Goal: Task Accomplishment & Management: Complete application form

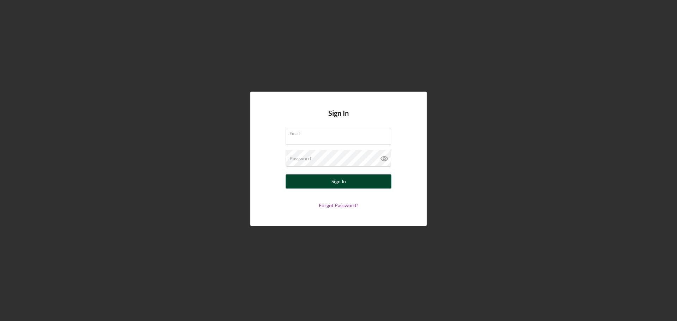
type input "[PERSON_NAME][EMAIL_ADDRESS][DOMAIN_NAME]"
click at [353, 184] on button "Sign In" at bounding box center [339, 182] width 106 height 14
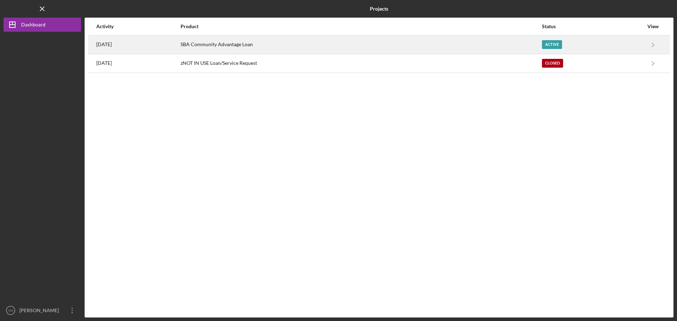
click at [527, 46] on div "SBA Community Advantage Loan" at bounding box center [361, 45] width 361 height 18
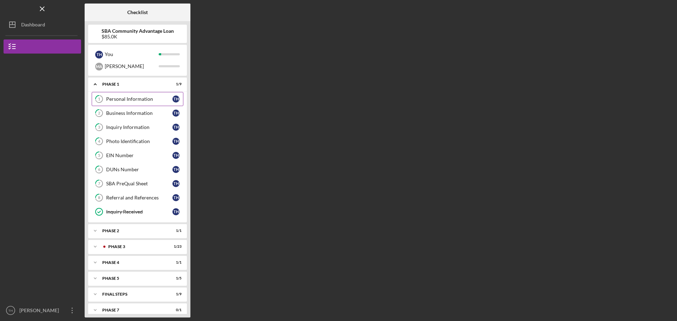
scroll to position [7, 0]
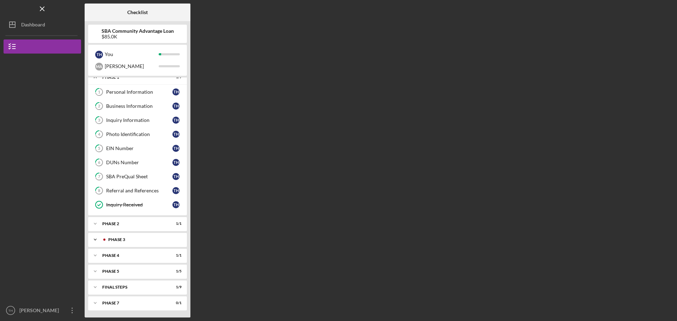
click at [128, 237] on div "Icon/Expander Phase 3 1 / 23" at bounding box center [137, 240] width 99 height 14
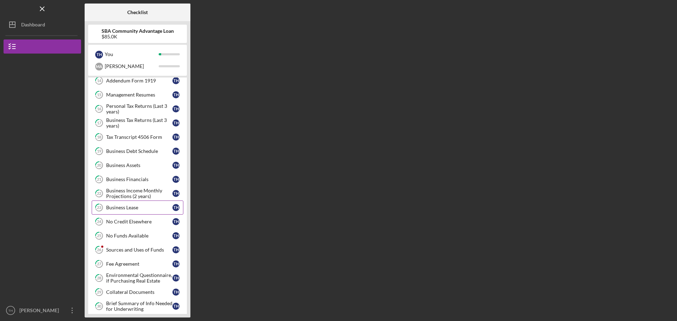
scroll to position [254, 0]
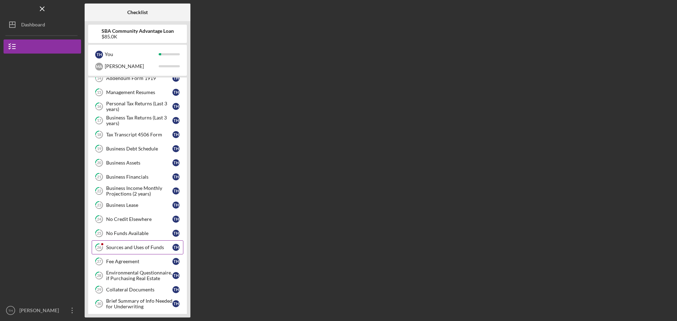
click at [129, 247] on div "Sources and Uses of Funds" at bounding box center [139, 248] width 66 height 6
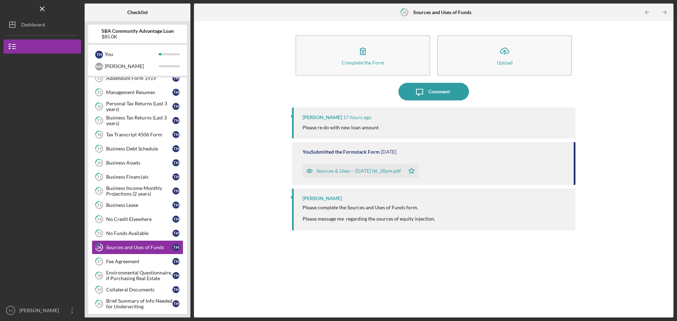
click at [368, 172] on div "Sources & Uses -- [DATE] 06_28pm.pdf" at bounding box center [359, 171] width 84 height 6
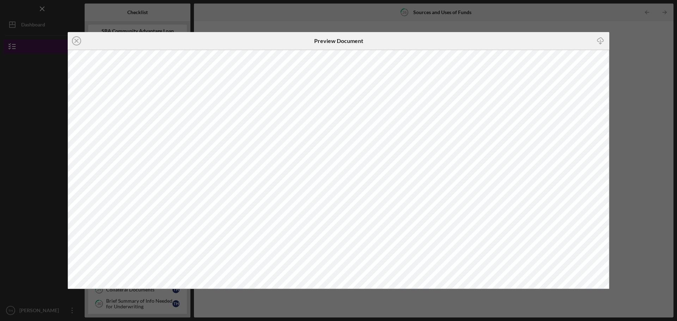
click at [78, 40] on icon "Icon/Close" at bounding box center [77, 41] width 18 height 18
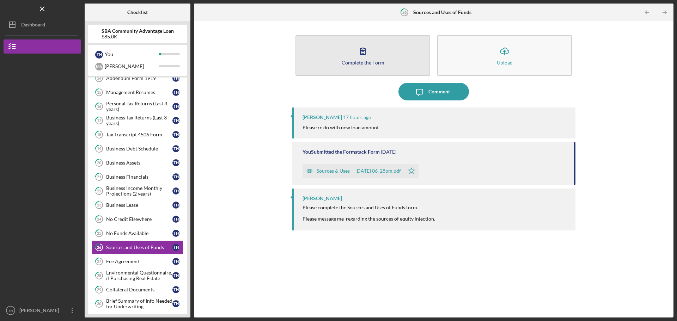
click at [381, 55] on button "Complete the Form Form" at bounding box center [363, 55] width 135 height 41
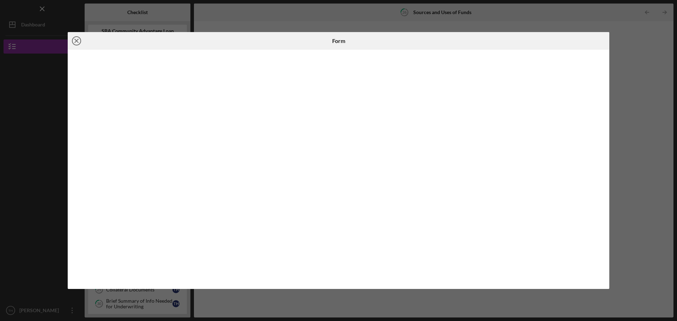
click at [75, 42] on icon "Icon/Close" at bounding box center [77, 41] width 18 height 18
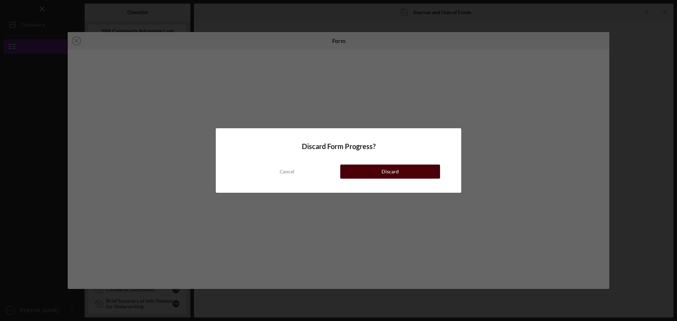
click at [371, 168] on button "Discard" at bounding box center [390, 172] width 100 height 14
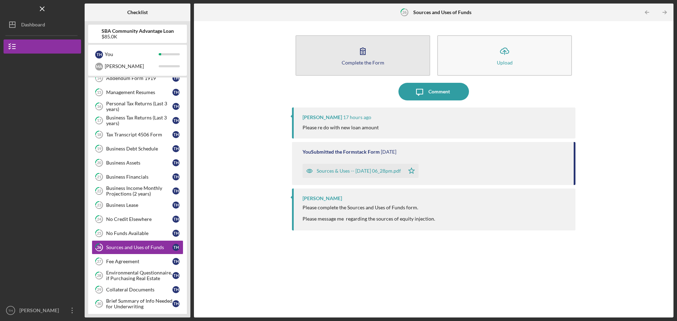
click at [362, 61] on div "Complete the Form" at bounding box center [363, 62] width 43 height 5
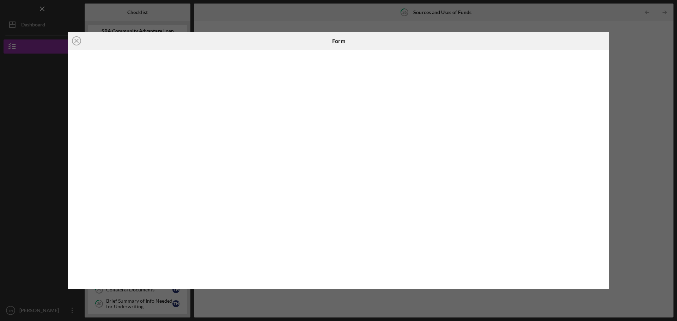
click at [566, 38] on div at bounding box center [519, 41] width 181 height 18
click at [590, 40] on div at bounding box center [519, 41] width 181 height 18
click at [75, 40] on line at bounding box center [77, 41] width 4 height 4
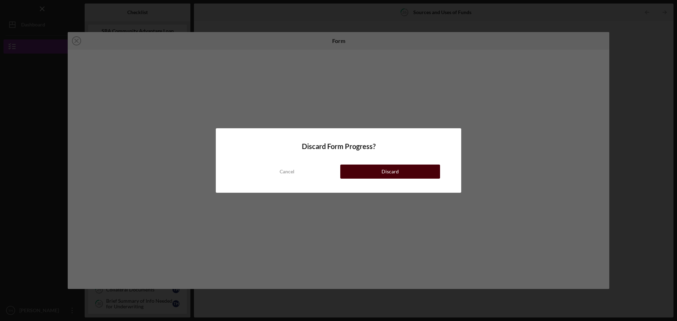
click at [364, 169] on button "Discard" at bounding box center [390, 172] width 100 height 14
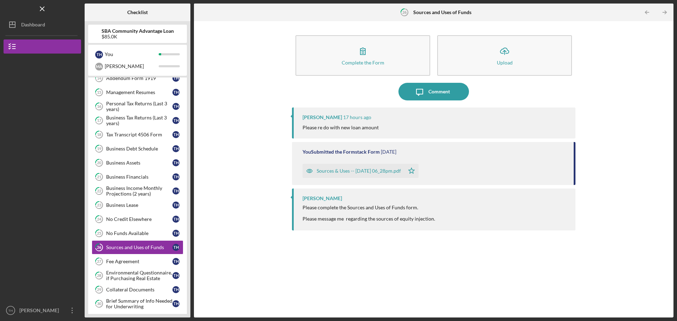
click at [373, 173] on div "Sources & Uses -- [DATE] 06_28pm.pdf" at bounding box center [359, 171] width 84 height 6
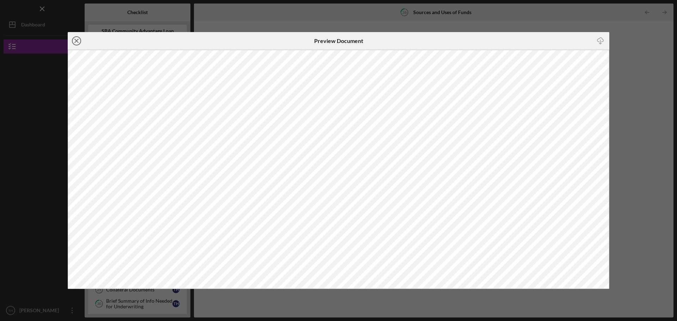
click at [75, 40] on icon "Icon/Close" at bounding box center [77, 41] width 18 height 18
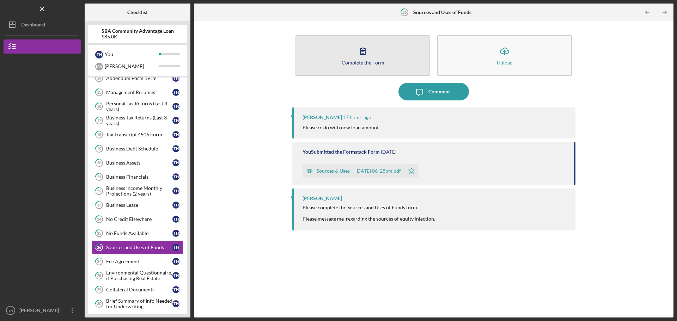
click at [397, 62] on button "Complete the Form Form" at bounding box center [363, 55] width 135 height 41
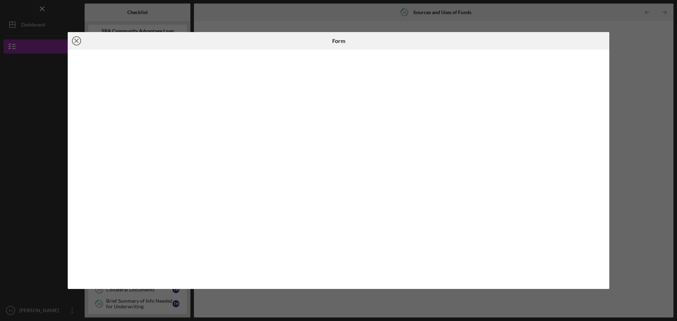
click at [76, 42] on icon "Icon/Close" at bounding box center [77, 41] width 18 height 18
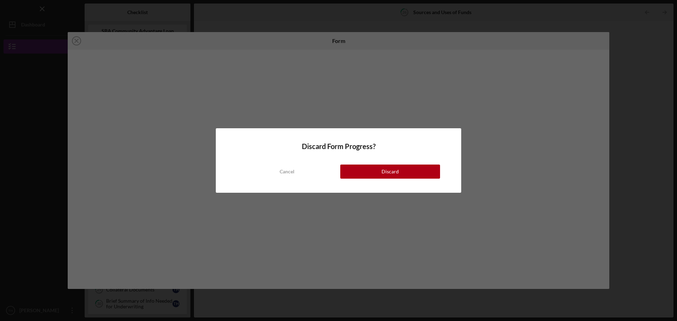
click at [368, 176] on button "Discard" at bounding box center [390, 172] width 100 height 14
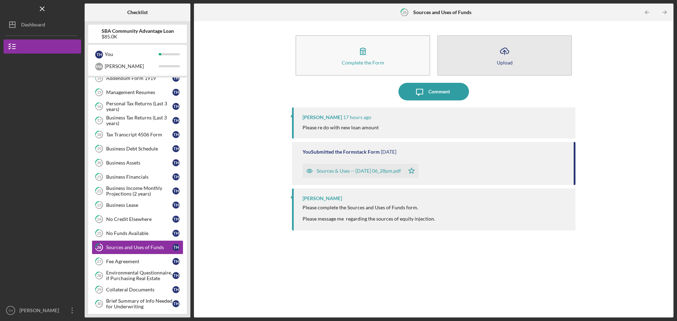
click at [533, 54] on button "Icon/Upload Upload" at bounding box center [504, 55] width 135 height 41
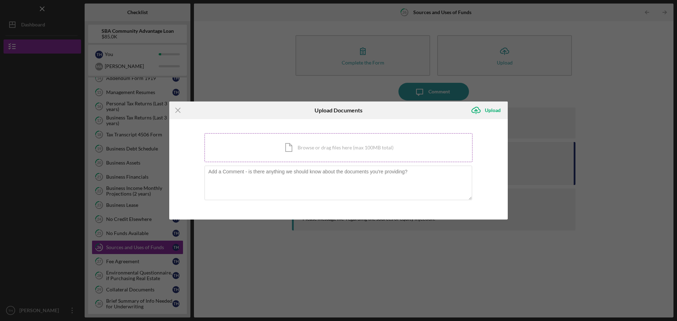
click at [327, 147] on div "Icon/Document Browse or drag files here (max 100MB total) Tap to choose files o…" at bounding box center [339, 147] width 268 height 29
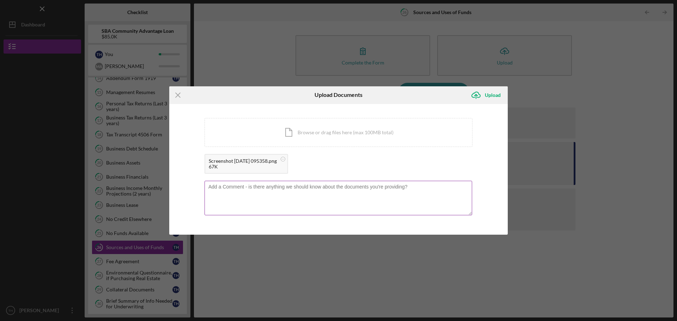
click at [276, 189] on textarea at bounding box center [339, 198] width 268 height 35
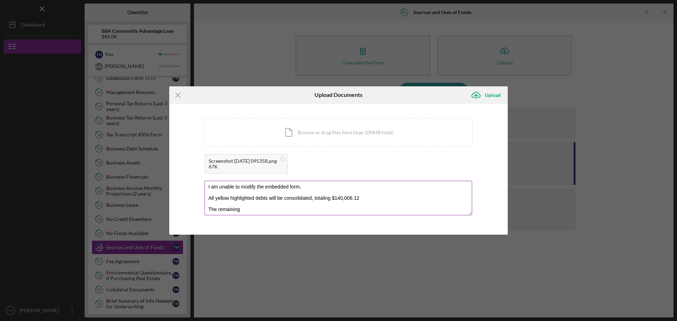
click at [269, 205] on textarea "I am unable to modify the embedded form. All yellow highlighted debts will be c…" at bounding box center [339, 198] width 268 height 35
click at [263, 211] on textarea "I am unable to modify the embedded form. All yellow highlighted debts will be c…" at bounding box center [339, 198] width 268 height 35
type textarea "I am unable to modify the embedded form. All yellow highlighted debts will be c…"
click at [493, 96] on div "Upload" at bounding box center [493, 95] width 16 height 14
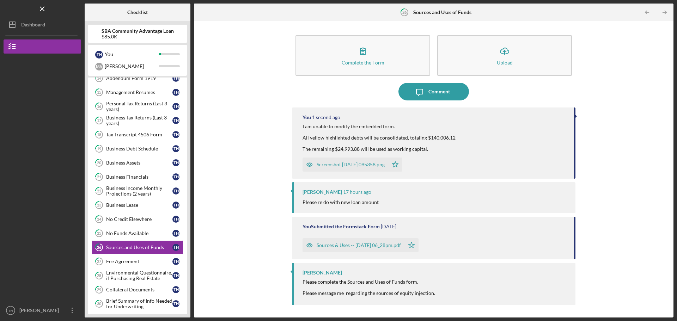
click at [384, 199] on div "Please re do with new loan amount" at bounding box center [436, 203] width 266 height 8
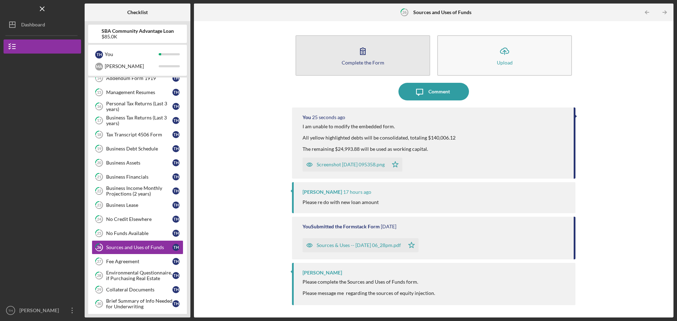
click at [366, 60] on div "Complete the Form" at bounding box center [363, 62] width 43 height 5
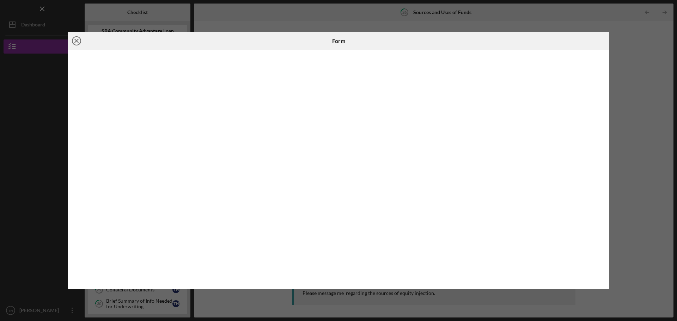
click at [79, 40] on icon "Icon/Close" at bounding box center [77, 41] width 18 height 18
